Goal: Check status: Check status

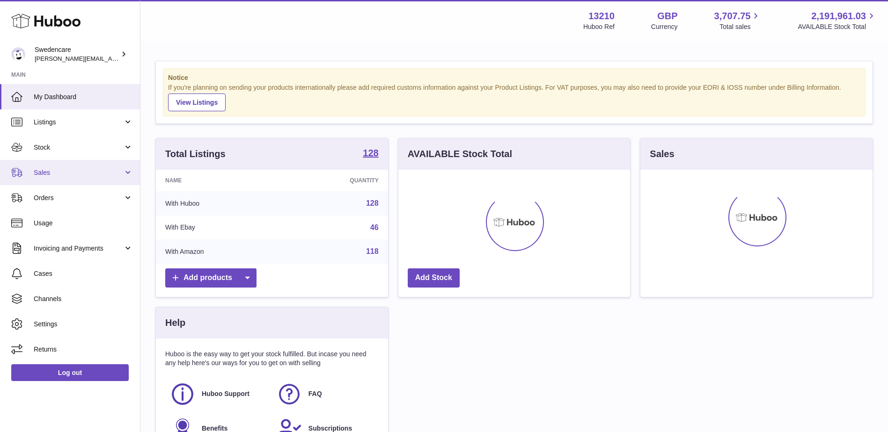
click at [44, 174] on span "Sales" at bounding box center [78, 173] width 89 height 9
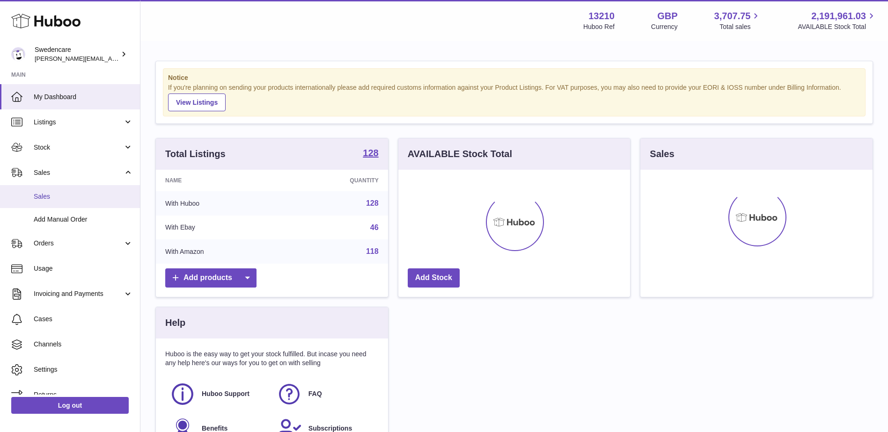
click at [43, 194] on span "Sales" at bounding box center [83, 196] width 99 height 9
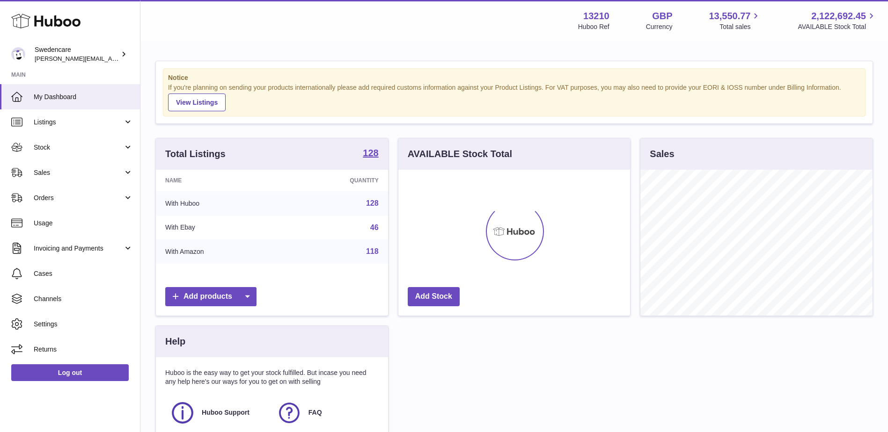
scroll to position [146, 232]
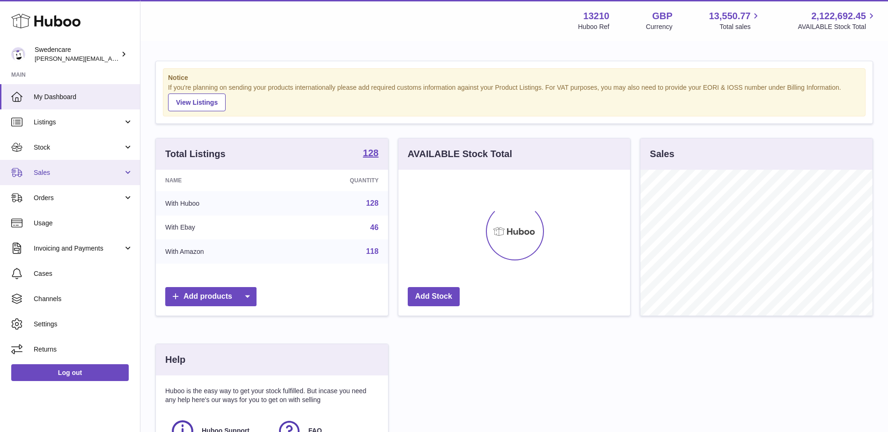
click at [55, 169] on span "Sales" at bounding box center [78, 173] width 89 height 9
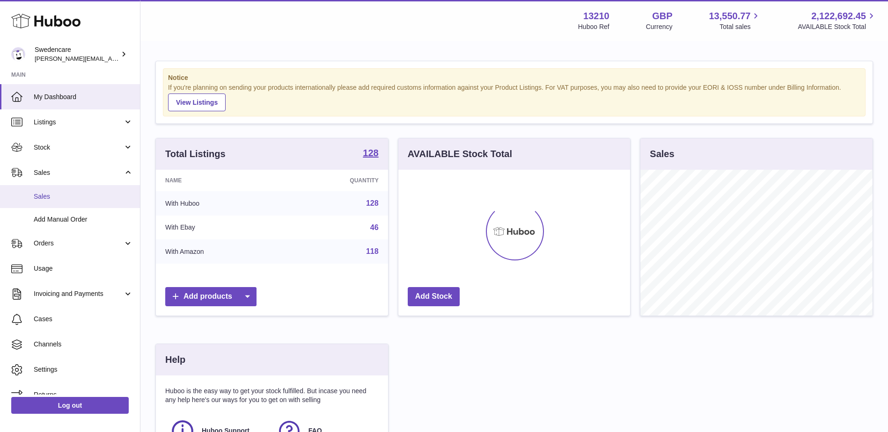
click at [46, 197] on span "Sales" at bounding box center [83, 196] width 99 height 9
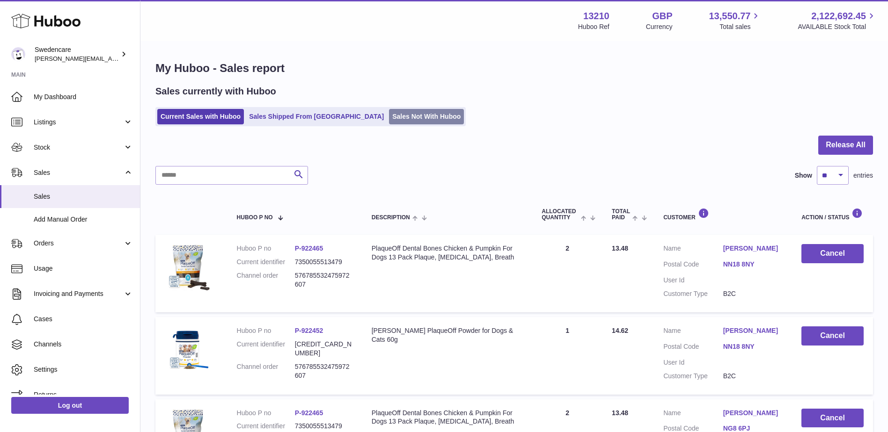
click at [389, 122] on link "Sales Not With Huboo" at bounding box center [426, 116] width 75 height 15
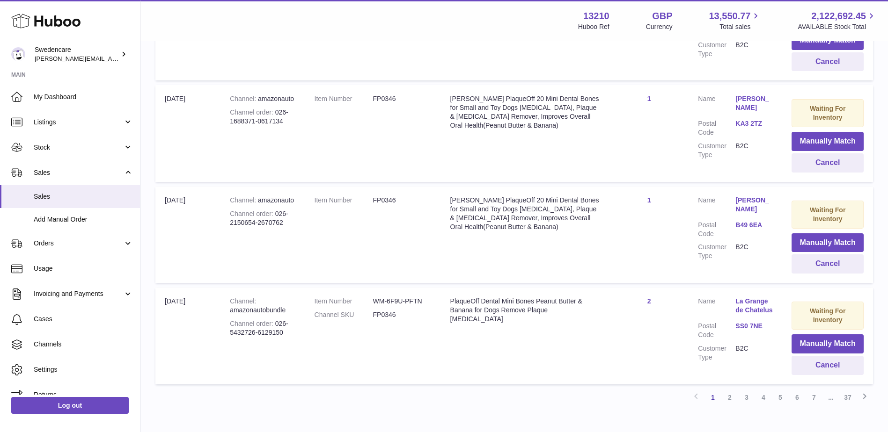
scroll to position [928, 0]
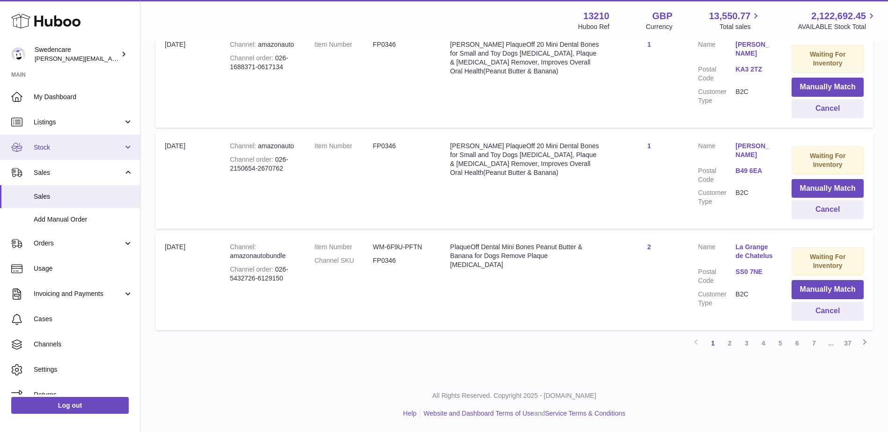
click at [52, 153] on link "Stock" at bounding box center [70, 147] width 140 height 25
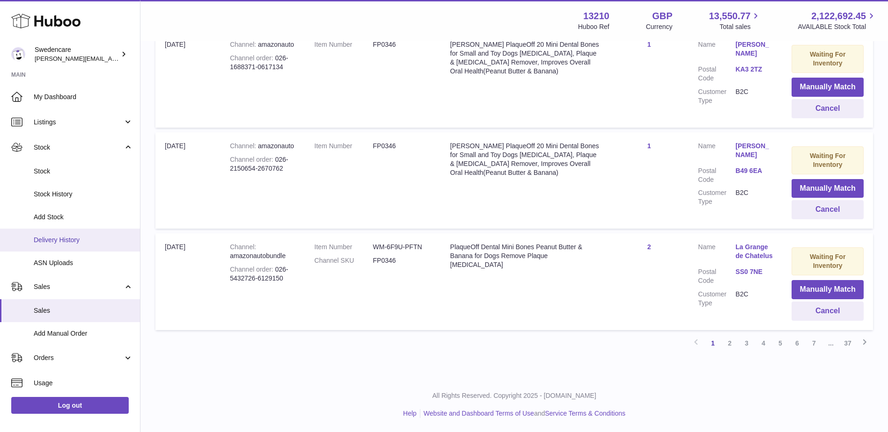
click at [44, 240] on span "Delivery History" at bounding box center [83, 240] width 99 height 9
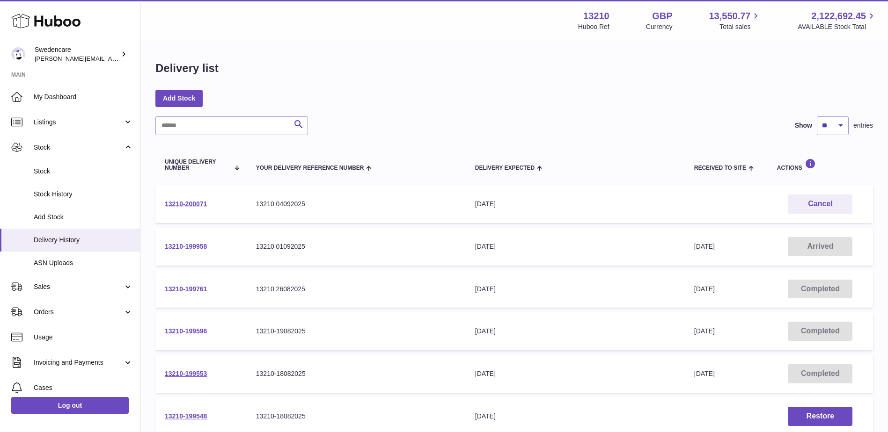
click at [183, 247] on link "13210-199958" at bounding box center [186, 246] width 42 height 7
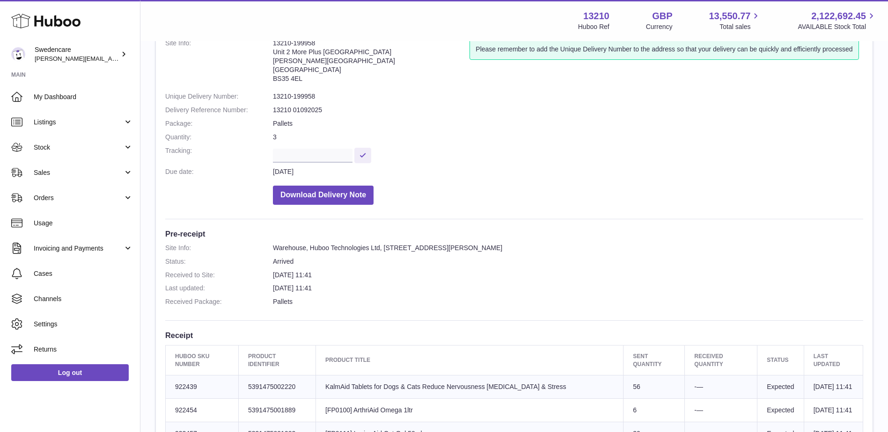
scroll to position [62, 0]
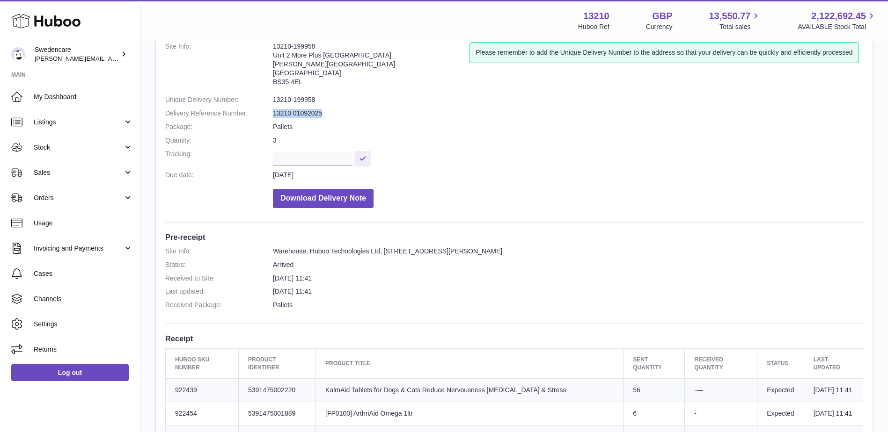
drag, startPoint x: 321, startPoint y: 114, endPoint x: 268, endPoint y: 115, distance: 52.9
click at [268, 115] on dl "Site Info: 13210-199958 Unit 2 More Plus Central Park Hudson Ave Severn Beach B…" at bounding box center [514, 127] width 698 height 171
copy dl "13210 01092025"
drag, startPoint x: 315, startPoint y: 100, endPoint x: 276, endPoint y: 101, distance: 38.9
click at [276, 101] on dd "13210-199958" at bounding box center [568, 99] width 590 height 9
